Goal: Navigation & Orientation: Understand site structure

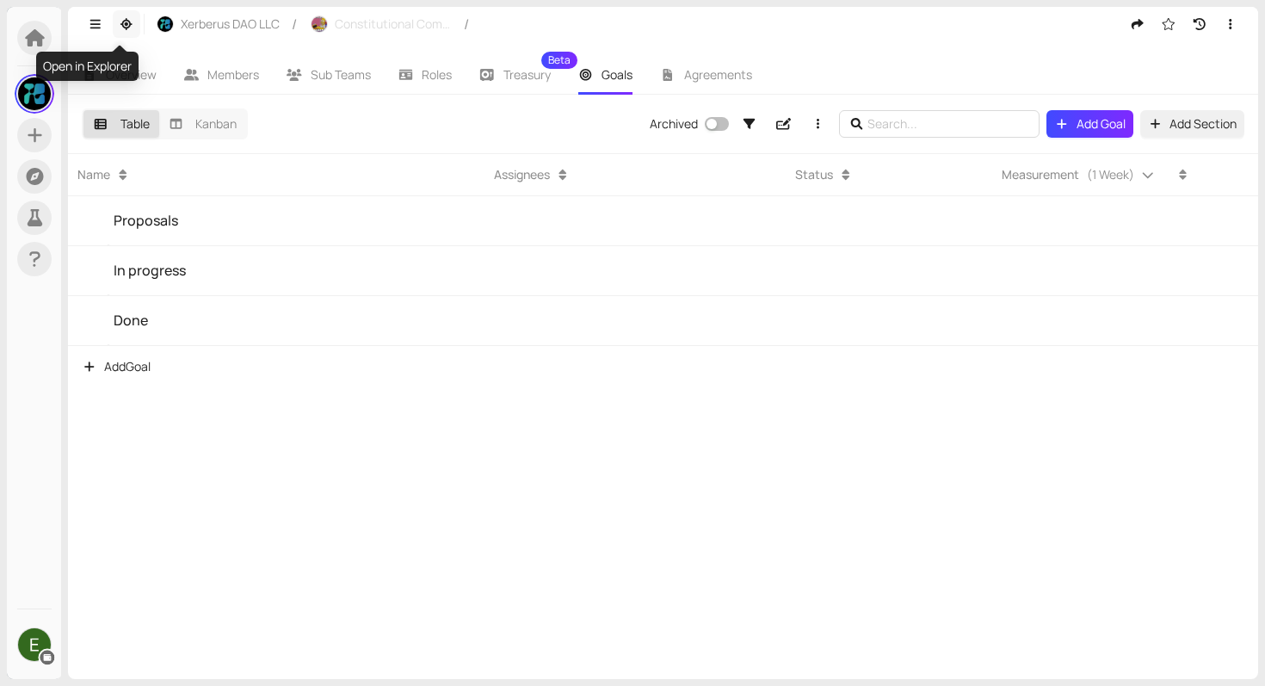
click at [126, 22] on icon "button" at bounding box center [126, 24] width 12 height 12
